Goal: Task Accomplishment & Management: Manage account settings

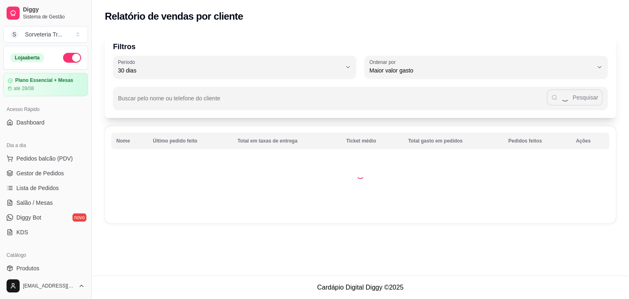
select select "30"
select select "HIGHEST_TOTAL_SPENT_WITH_ORDERS"
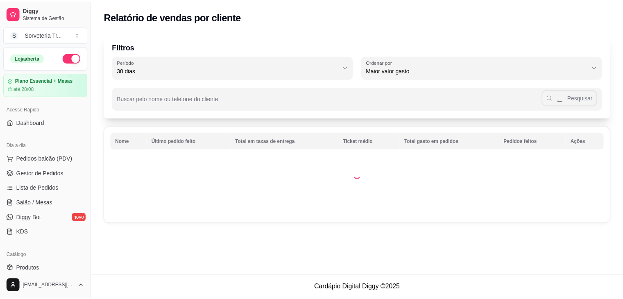
scroll to position [82, 0]
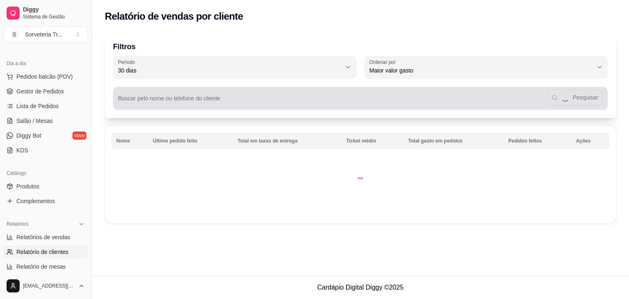
click at [150, 102] on input "Buscar pelo nome ou telefone do cliente" at bounding box center [332, 102] width 429 height 8
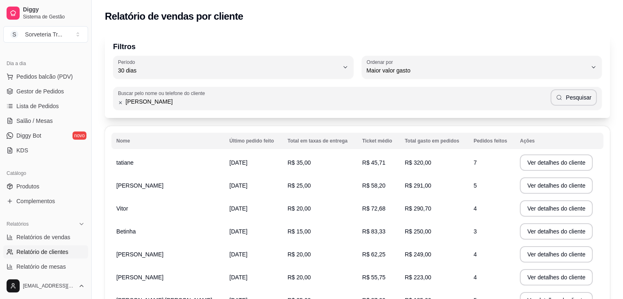
type input "[PERSON_NAME]"
click at [574, 101] on button "Pesquisar" at bounding box center [574, 97] width 46 height 16
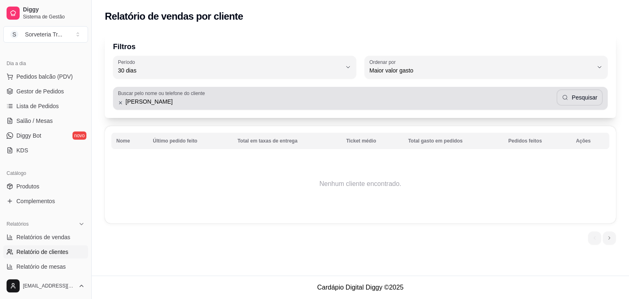
click at [120, 102] on icon at bounding box center [120, 102] width 3 height 3
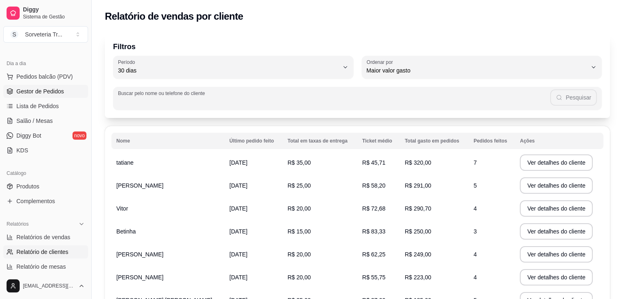
click at [32, 86] on link "Gestor de Pedidos" at bounding box center [45, 91] width 85 height 13
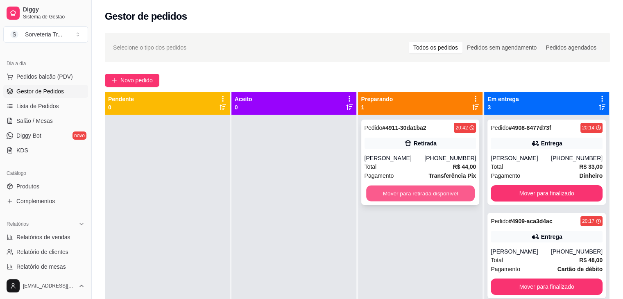
click at [366, 191] on button "Mover para retirada disponível" at bounding box center [420, 194] width 109 height 16
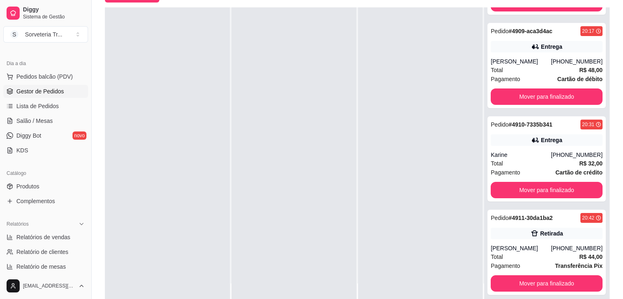
scroll to position [123, 0]
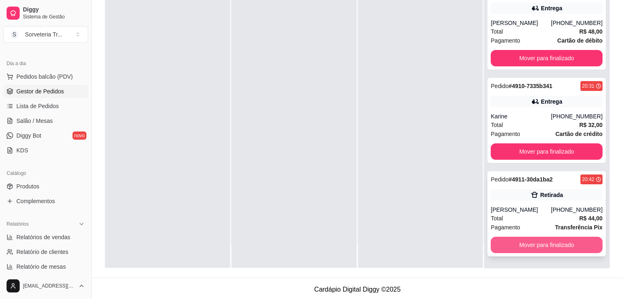
click at [531, 246] on button "Mover para finalizado" at bounding box center [547, 245] width 112 height 16
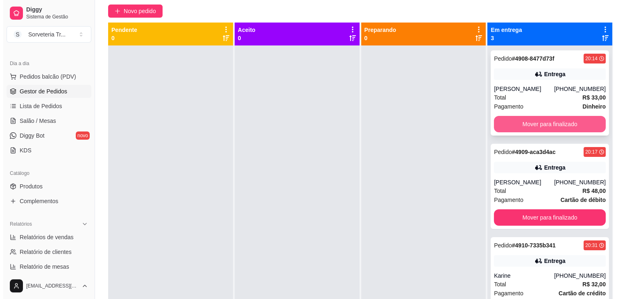
scroll to position [41, 0]
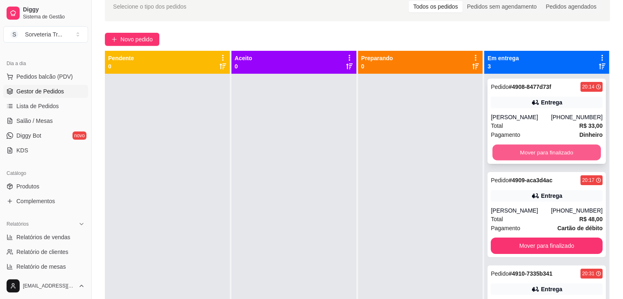
click at [540, 157] on button "Mover para finalizado" at bounding box center [547, 153] width 109 height 16
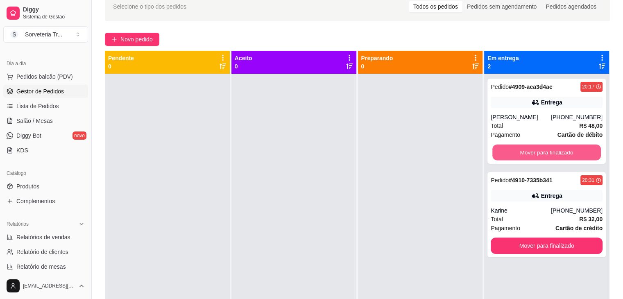
click at [540, 157] on button "Mover para finalizado" at bounding box center [547, 153] width 109 height 16
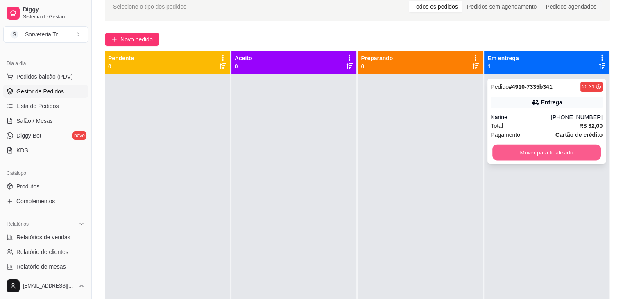
click at [539, 157] on button "Mover para finalizado" at bounding box center [547, 153] width 109 height 16
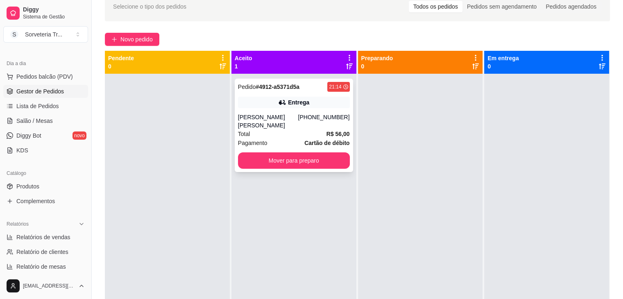
click at [288, 129] on div "Total R$ 56,00" at bounding box center [294, 133] width 112 height 9
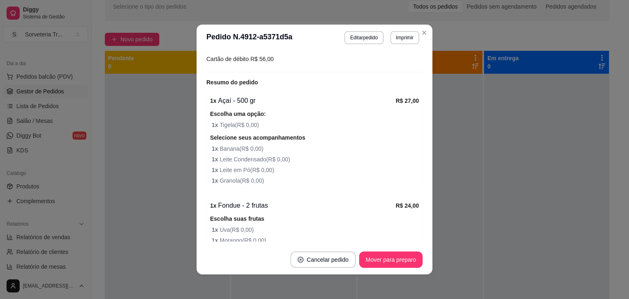
scroll to position [246, 0]
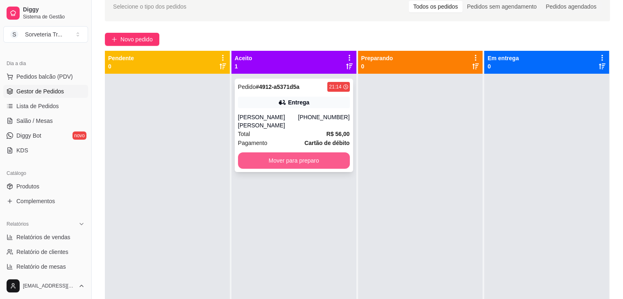
click at [268, 152] on button "Mover para preparo" at bounding box center [294, 160] width 112 height 16
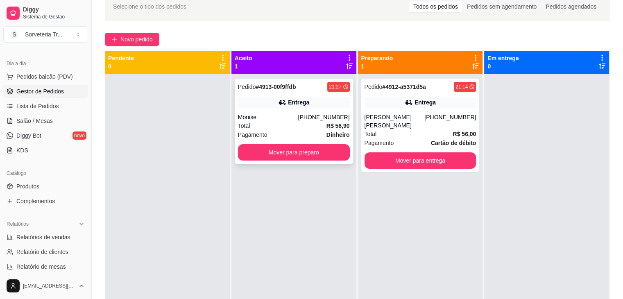
click at [313, 122] on div "Total R$ 58,90" at bounding box center [294, 125] width 112 height 9
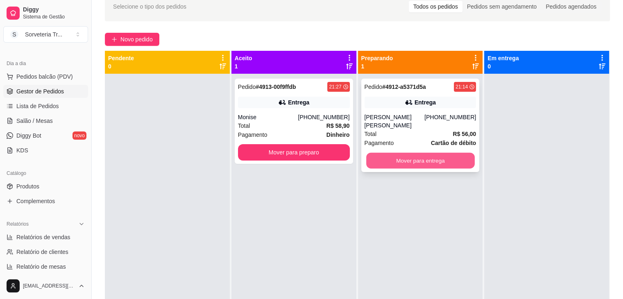
click at [390, 153] on button "Mover para entrega" at bounding box center [420, 161] width 109 height 16
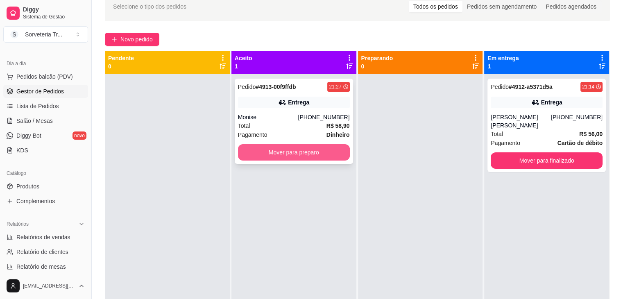
click at [288, 148] on button "Mover para preparo" at bounding box center [294, 152] width 112 height 16
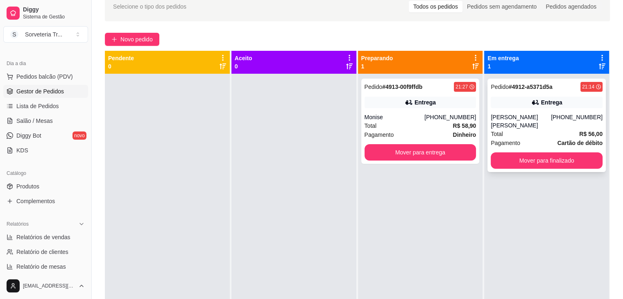
click at [573, 141] on div "Pedido # 4912-a5371d5a 21:14 Entrega [PERSON_NAME] [PERSON_NAME] [PHONE_NUMBER]…" at bounding box center [547, 125] width 118 height 93
click at [505, 153] on button "Mover para finalizado" at bounding box center [547, 161] width 109 height 16
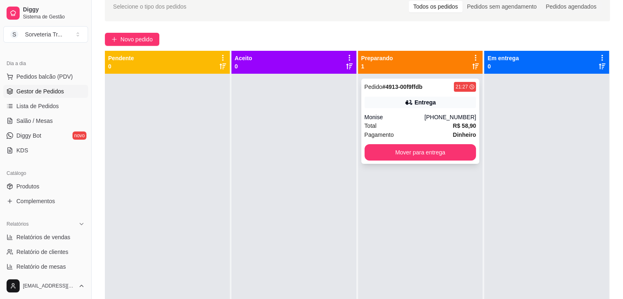
click at [445, 125] on div "Total R$ 58,90" at bounding box center [421, 125] width 112 height 9
click at [50, 80] on button "Pedidos balcão (PDV)" at bounding box center [45, 76] width 85 height 13
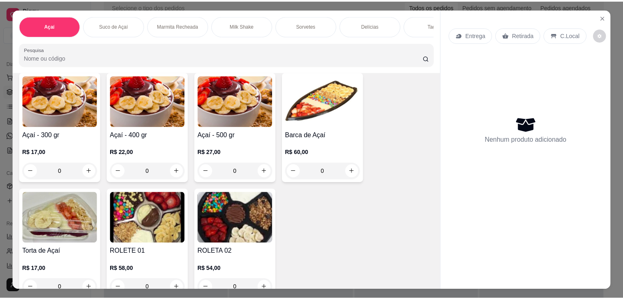
scroll to position [41, 0]
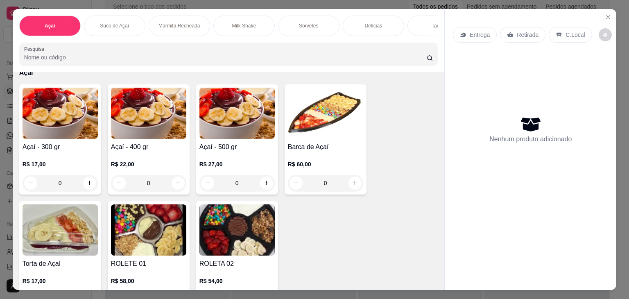
click at [73, 129] on img at bounding box center [60, 113] width 75 height 51
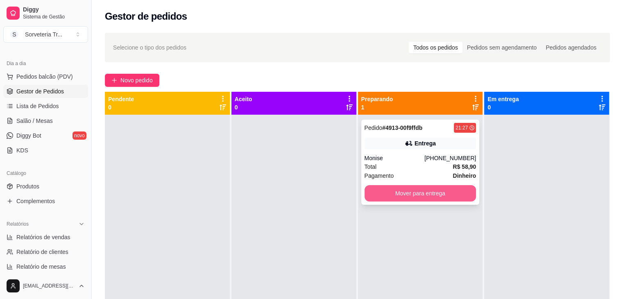
click at [428, 187] on button "Mover para entrega" at bounding box center [421, 193] width 112 height 16
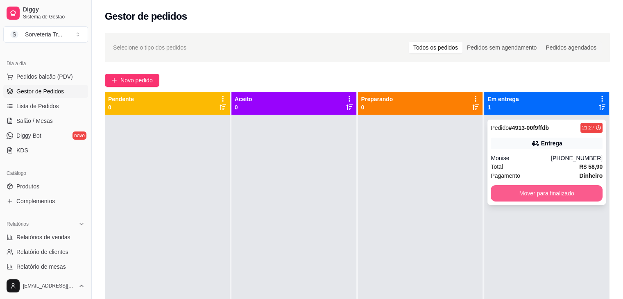
click at [536, 195] on button "Mover para finalizado" at bounding box center [547, 193] width 112 height 16
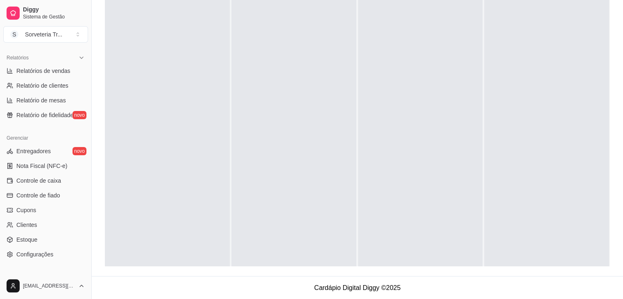
scroll to position [167, 0]
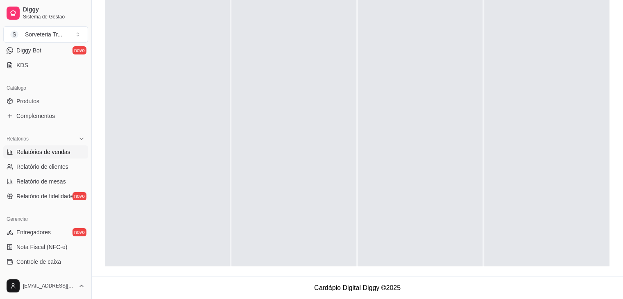
click at [49, 154] on span "Relatórios de vendas" at bounding box center [43, 152] width 54 height 8
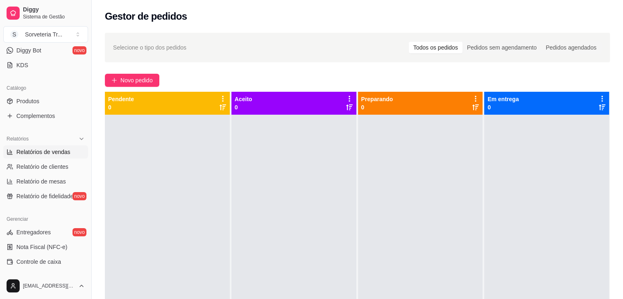
select select "ALL"
select select "0"
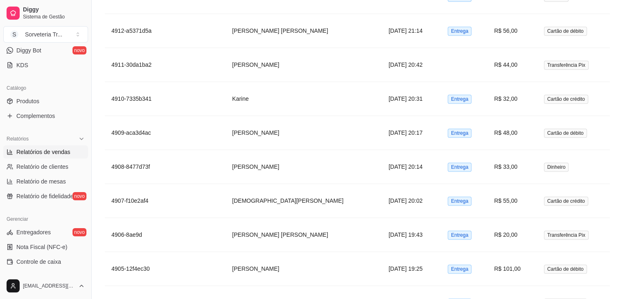
scroll to position [697, 0]
